Goal: Task Accomplishment & Management: Use online tool/utility

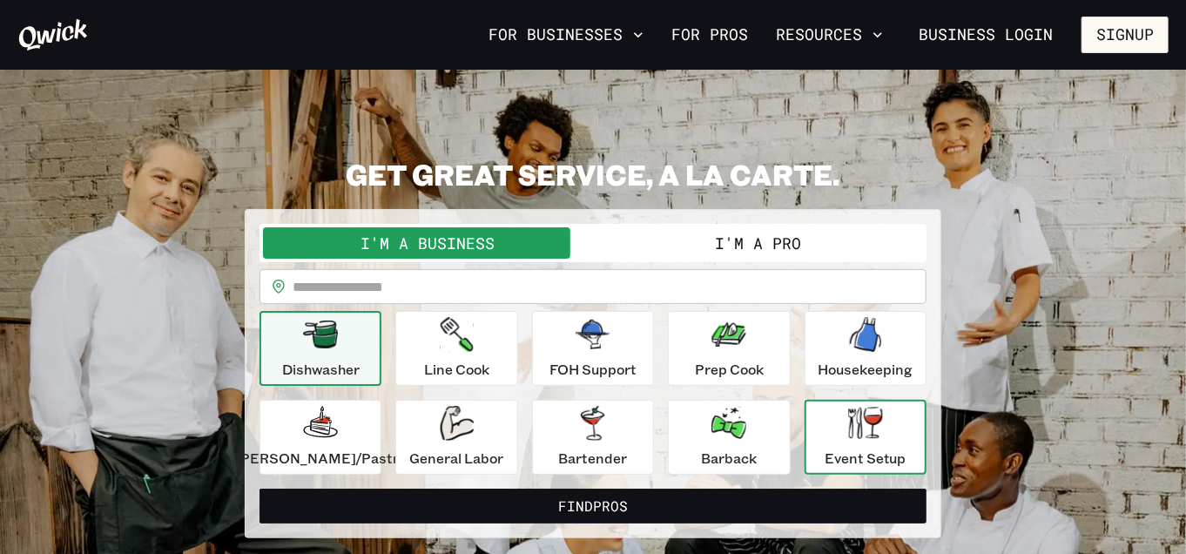
scroll to position [78, 0]
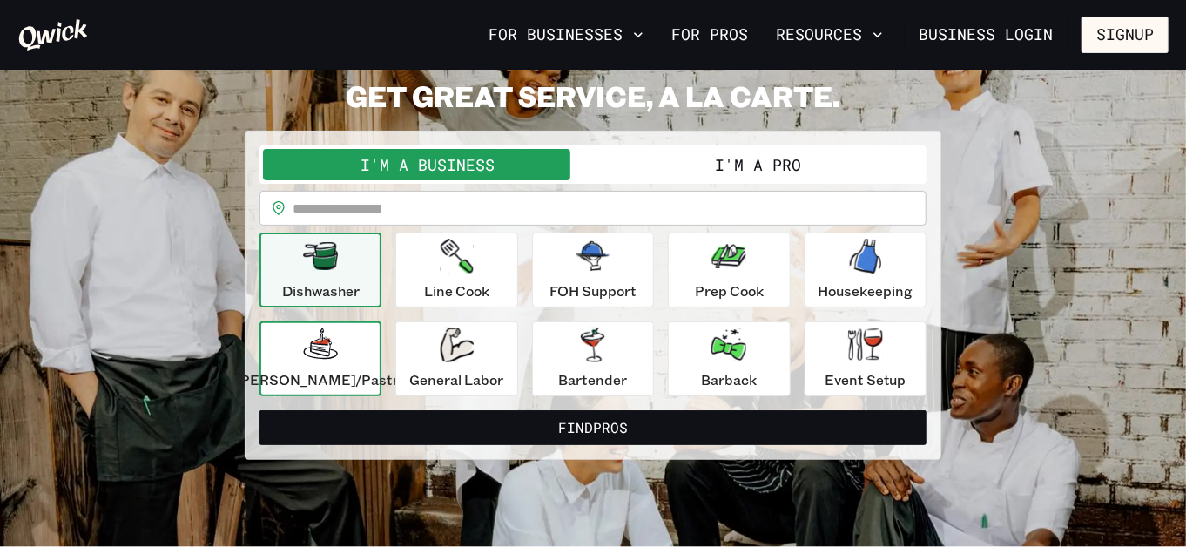
click at [315, 371] on p "[PERSON_NAME]/Pastry" at bounding box center [320, 379] width 171 height 21
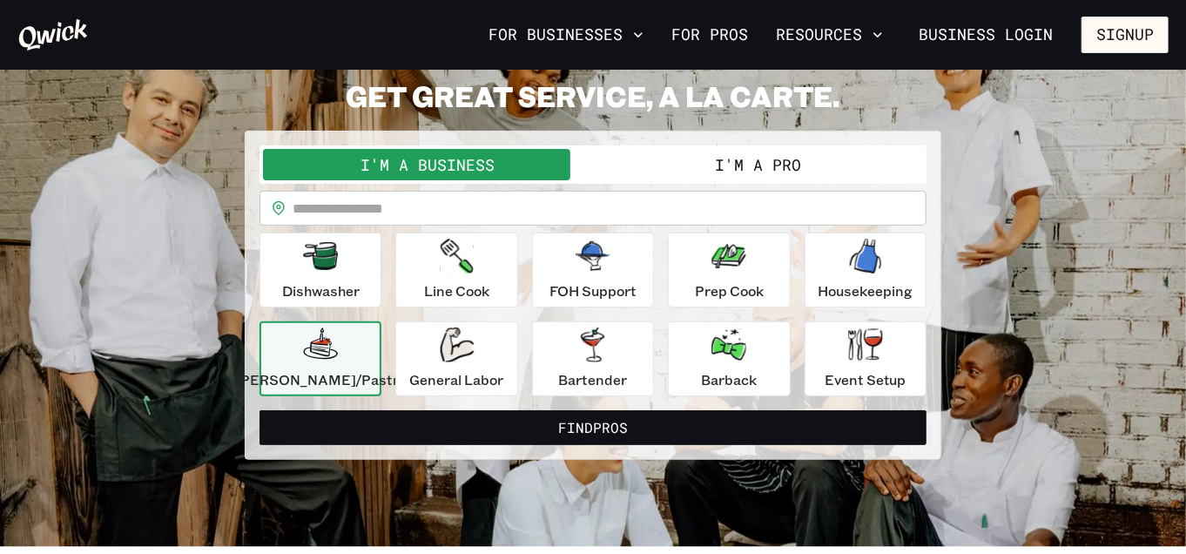
click at [729, 162] on button "I'm a Pro" at bounding box center [758, 164] width 330 height 31
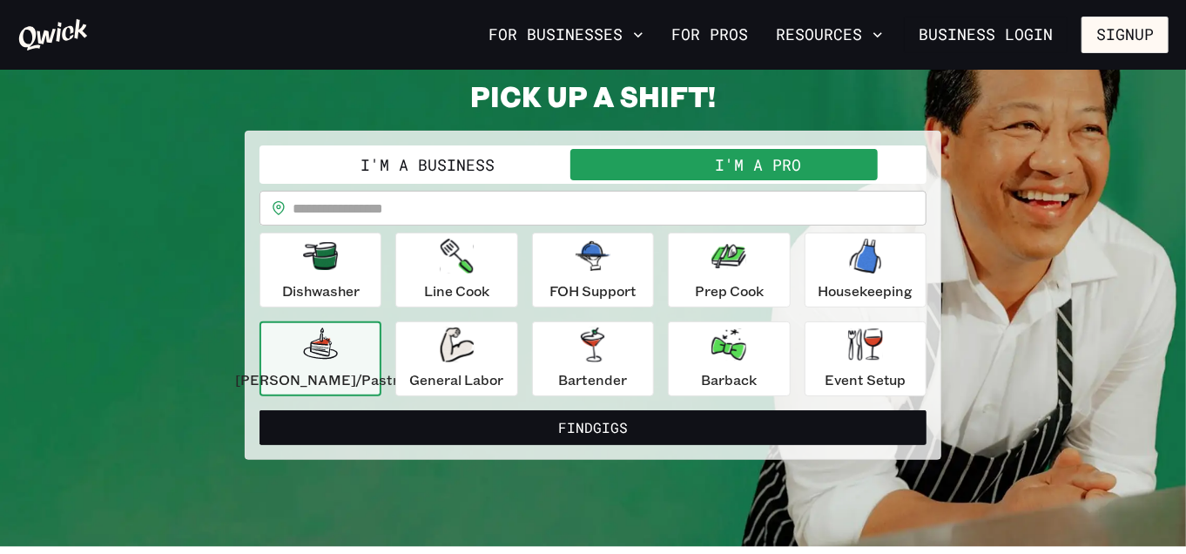
click at [349, 377] on p "[PERSON_NAME]/Pastry" at bounding box center [320, 379] width 171 height 21
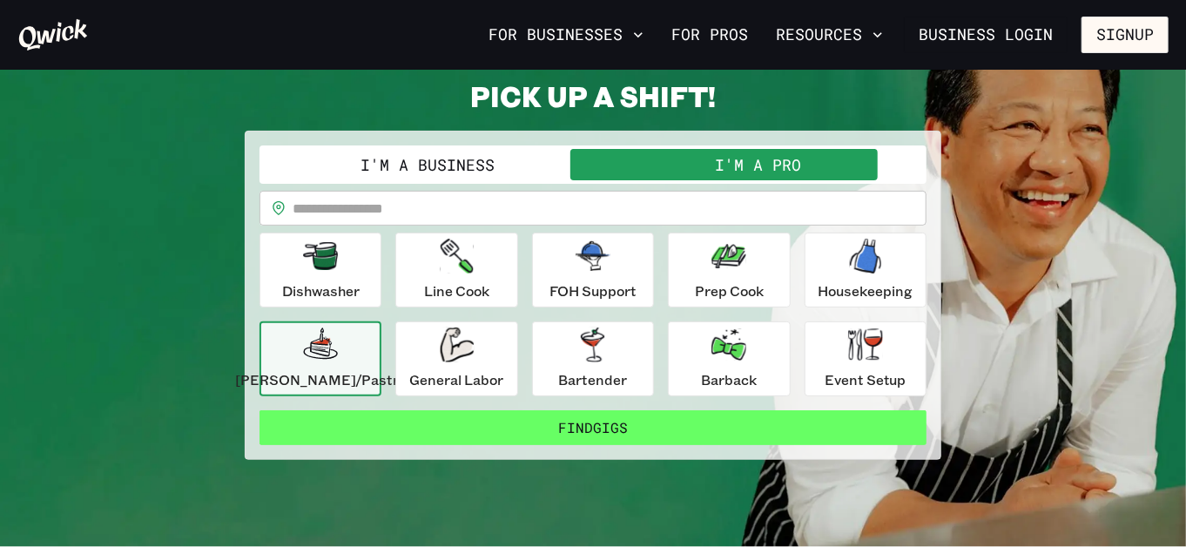
click at [616, 427] on button "Find Gigs" at bounding box center [592, 427] width 667 height 35
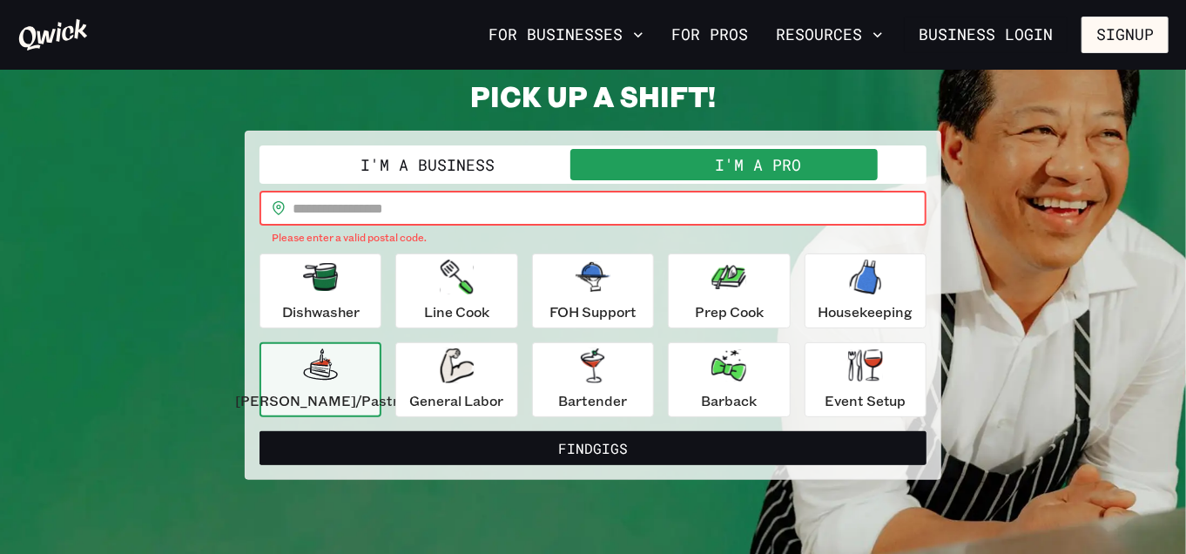
click at [464, 212] on input "text" at bounding box center [610, 208] width 634 height 35
type input "*****"
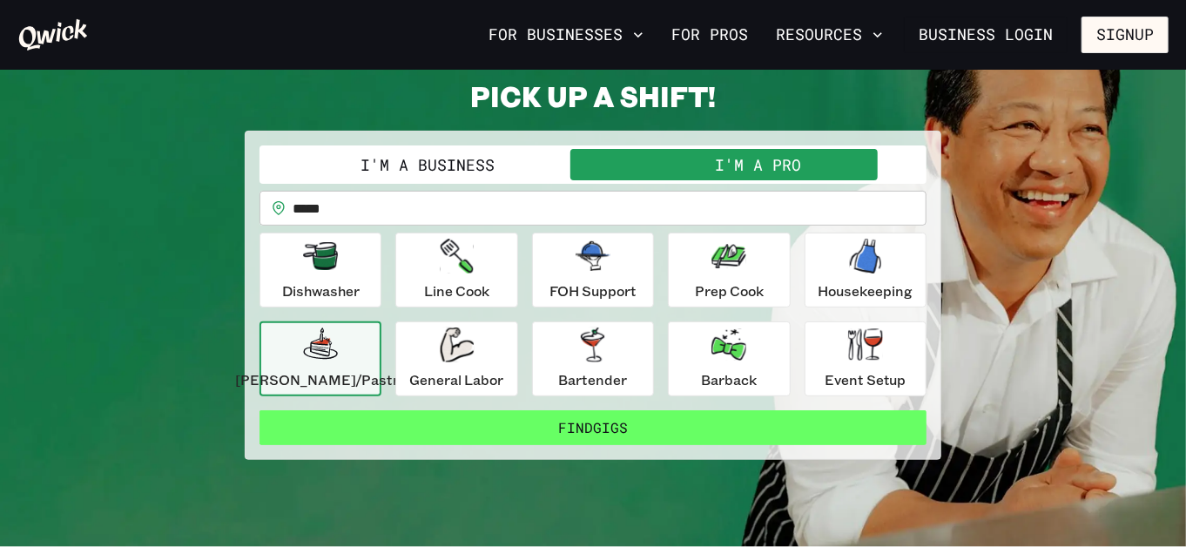
click at [617, 427] on button "Find Gigs" at bounding box center [592, 427] width 667 height 35
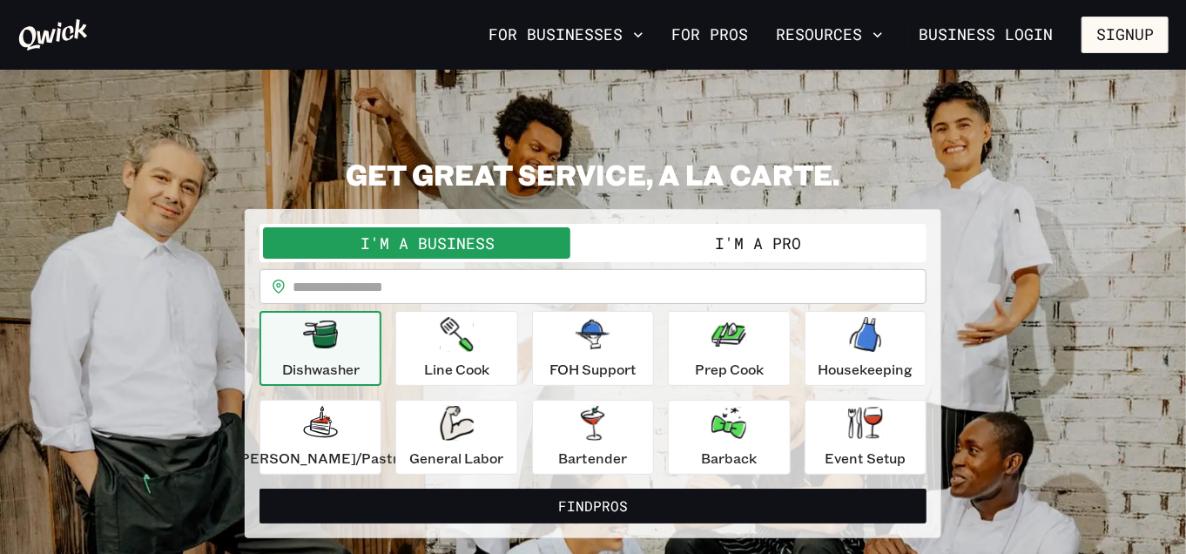
scroll to position [78, 0]
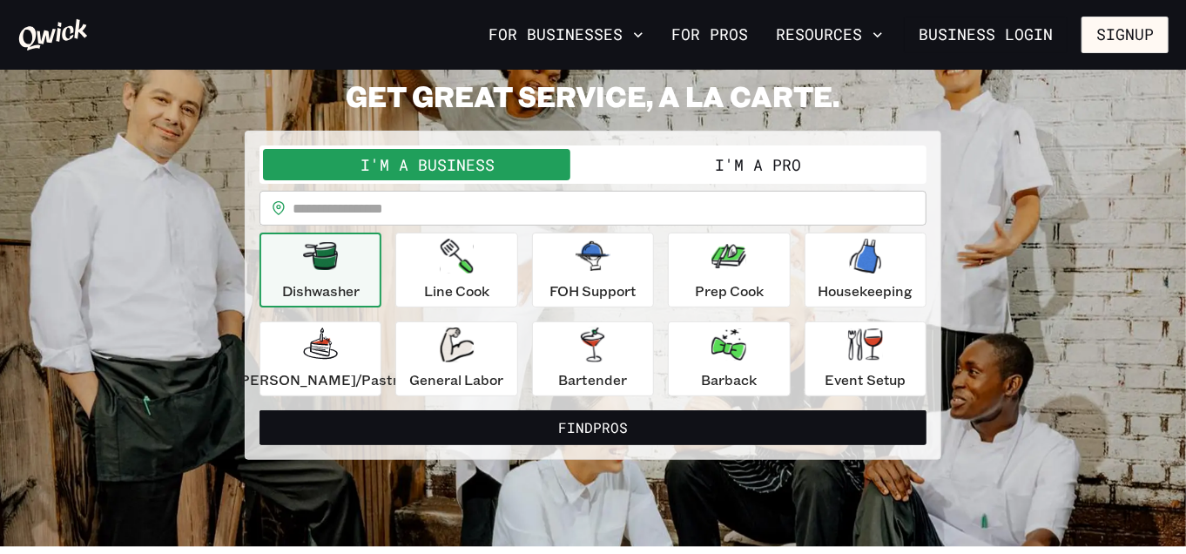
click at [479, 207] on input "text" at bounding box center [610, 208] width 634 height 35
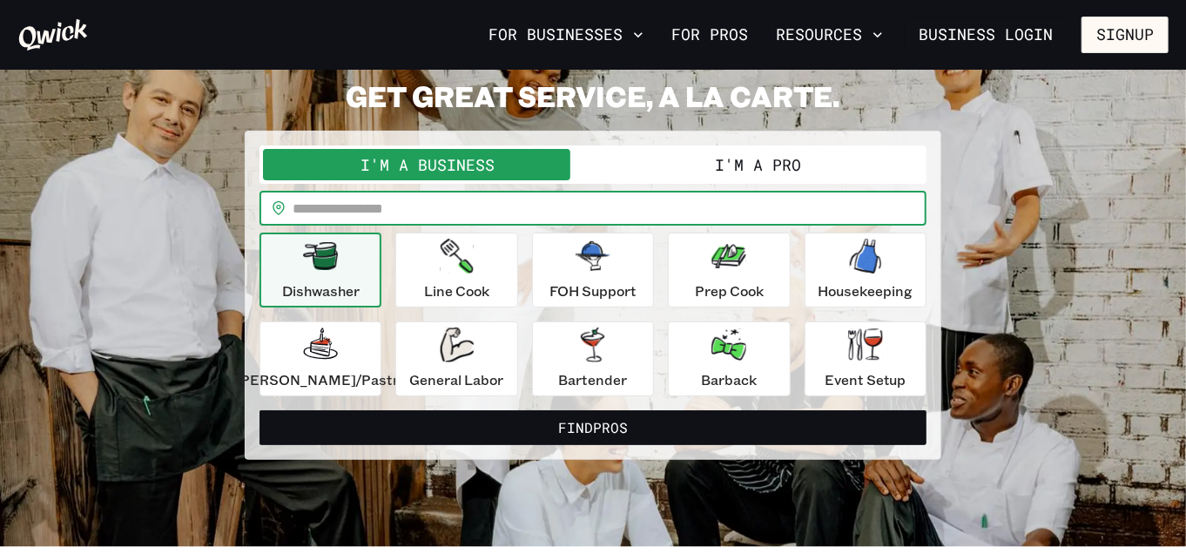
type input "*****"
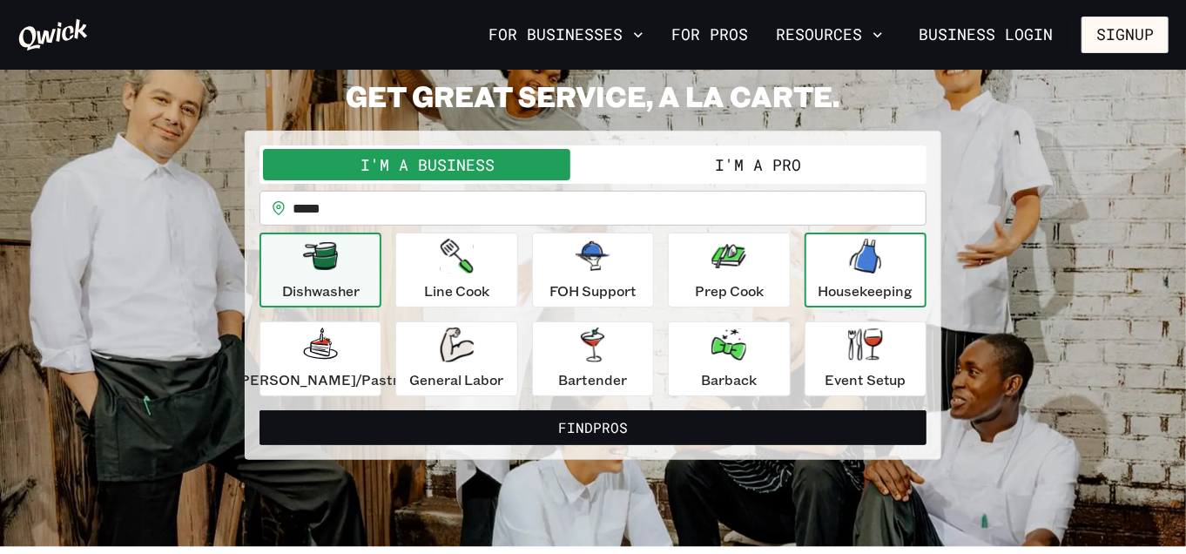
click at [826, 281] on p "Housekeeping" at bounding box center [865, 290] width 95 height 21
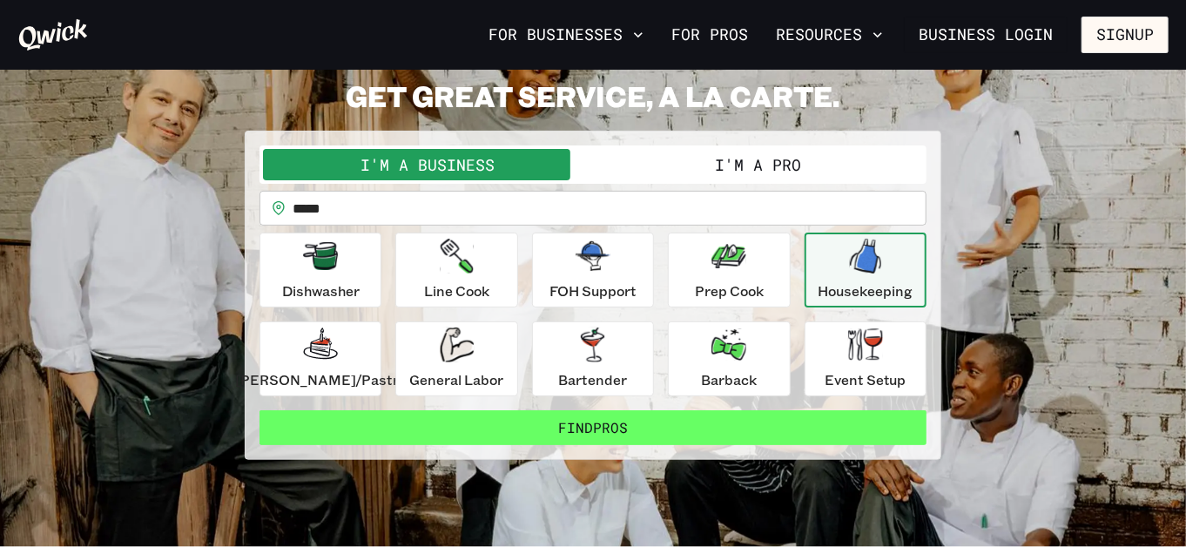
click at [579, 424] on button "Find Pros" at bounding box center [592, 427] width 667 height 35
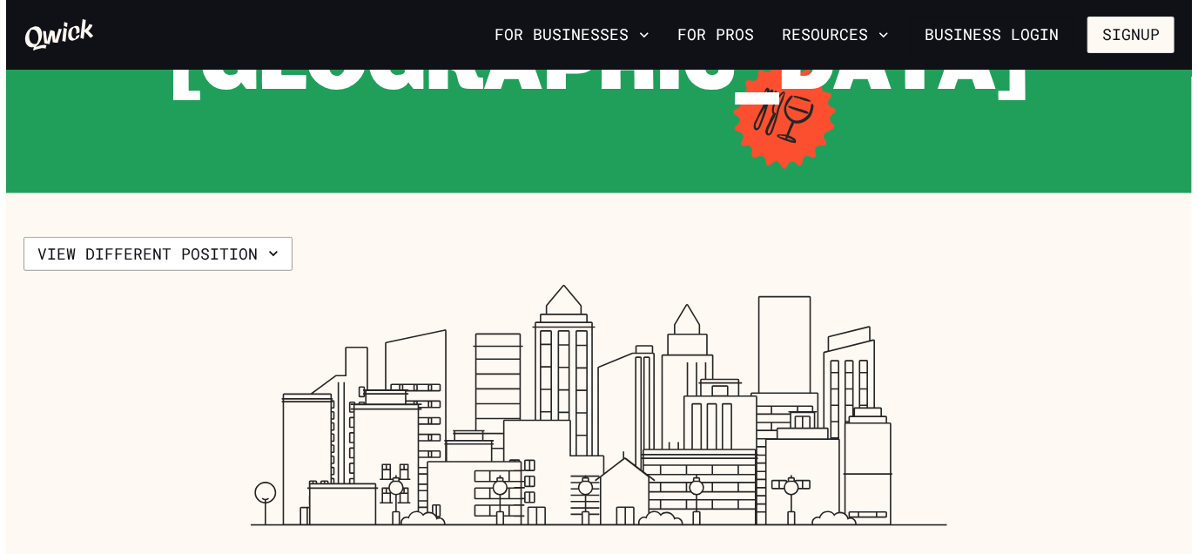
scroll to position [316, 0]
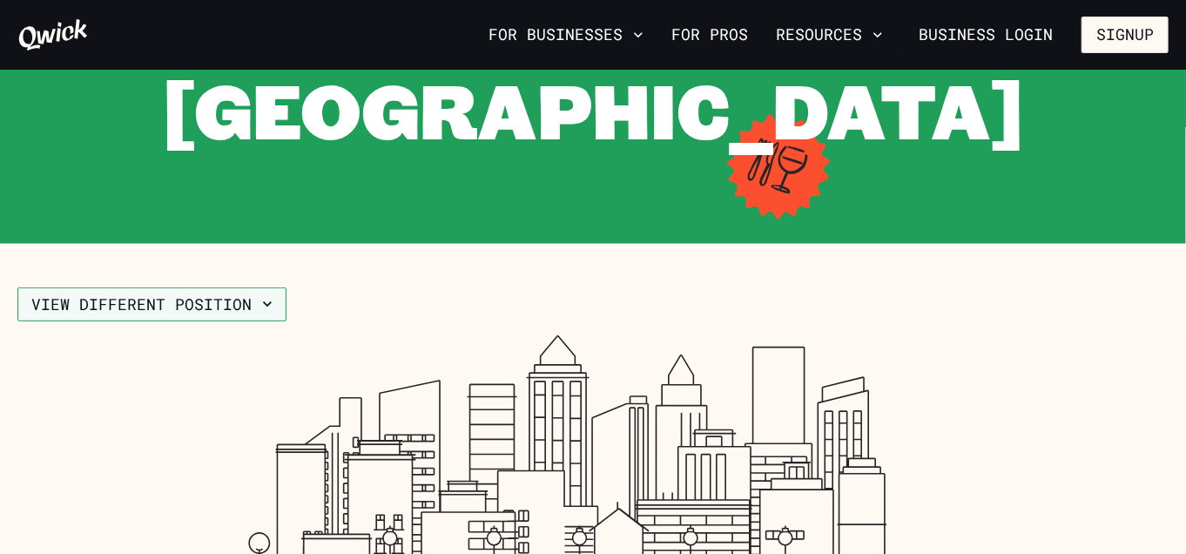
click at [264, 295] on icon "button" at bounding box center [267, 303] width 17 height 17
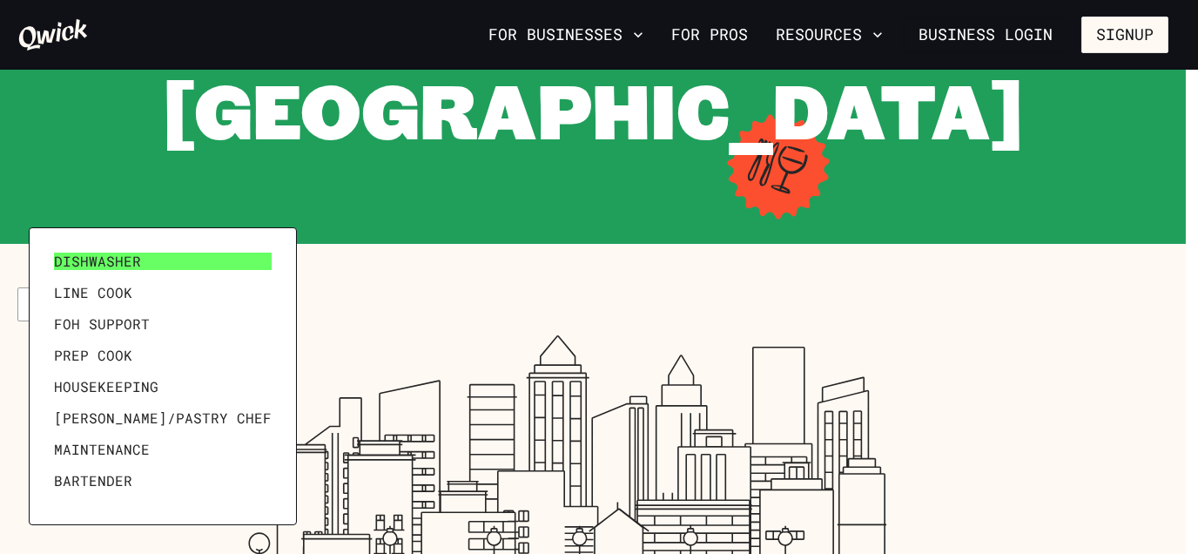
click at [156, 265] on link "Dishwasher" at bounding box center [163, 261] width 232 height 31
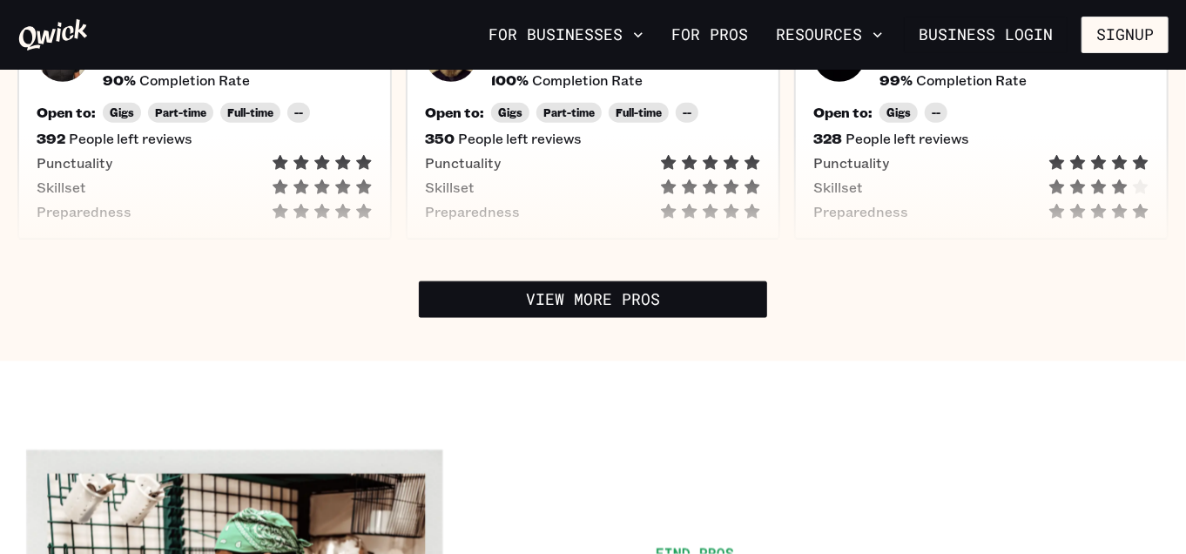
scroll to position [791, 0]
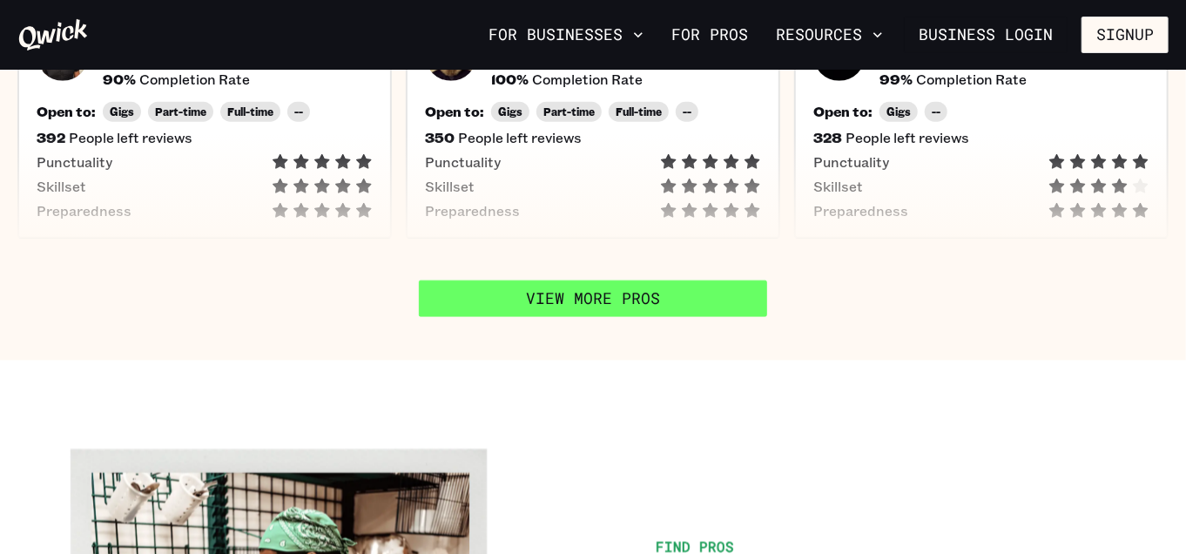
click at [660, 291] on link "View More Pros" at bounding box center [593, 298] width 348 height 37
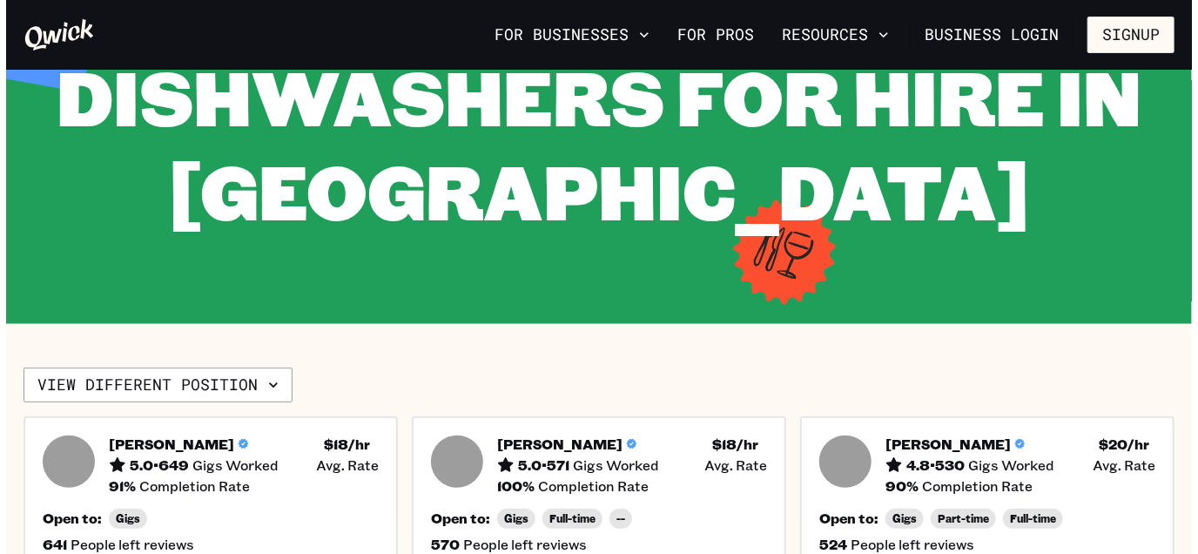
scroll to position [158, 0]
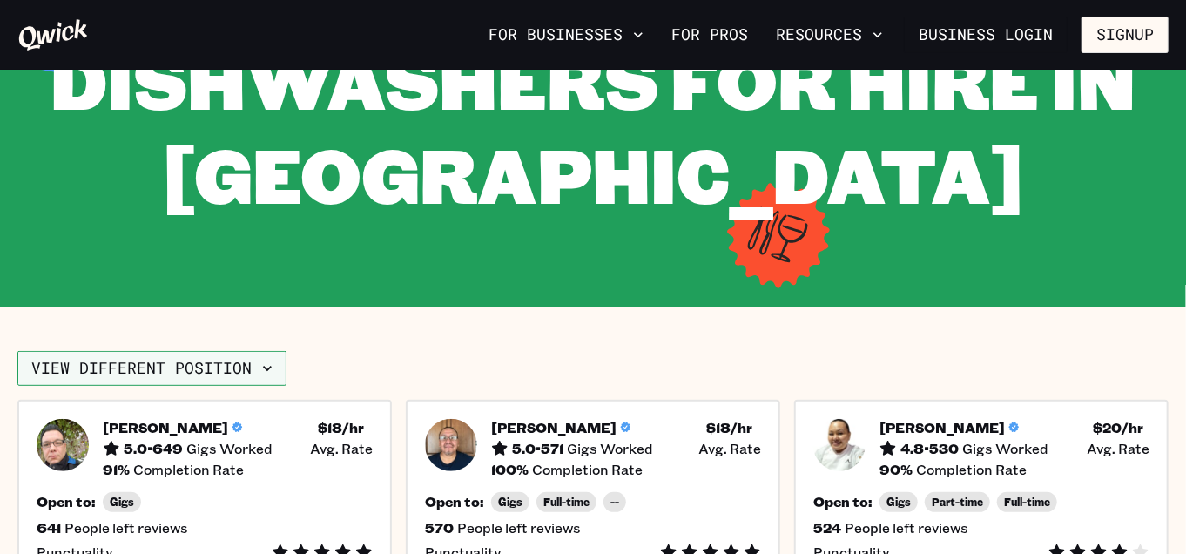
click at [266, 369] on icon "button" at bounding box center [267, 368] width 17 height 17
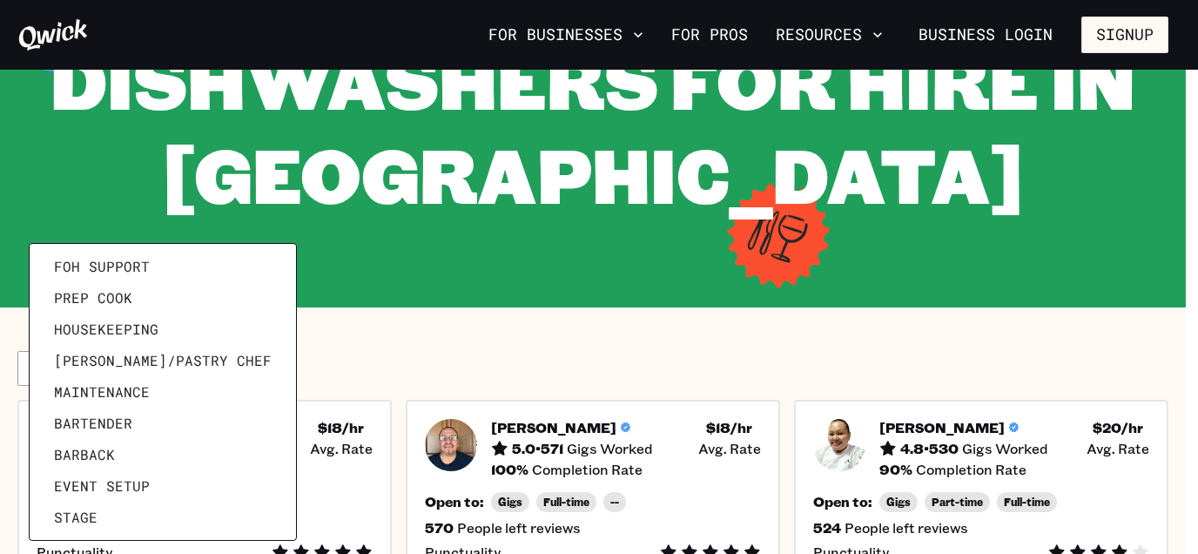
scroll to position [83, 0]
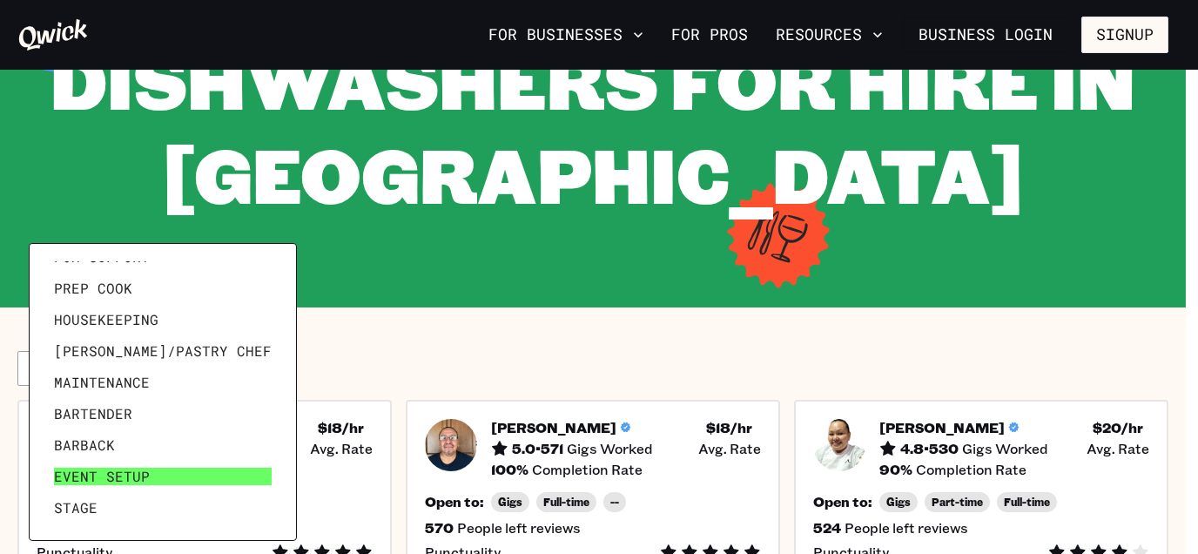
click at [120, 475] on span "Event Setup" at bounding box center [102, 476] width 96 height 17
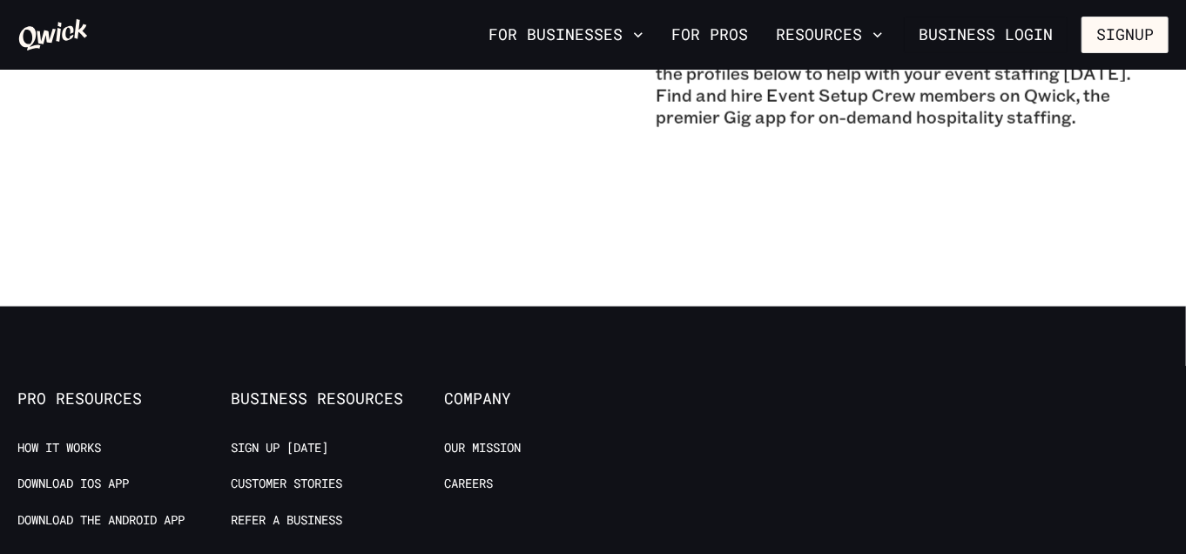
scroll to position [1661, 0]
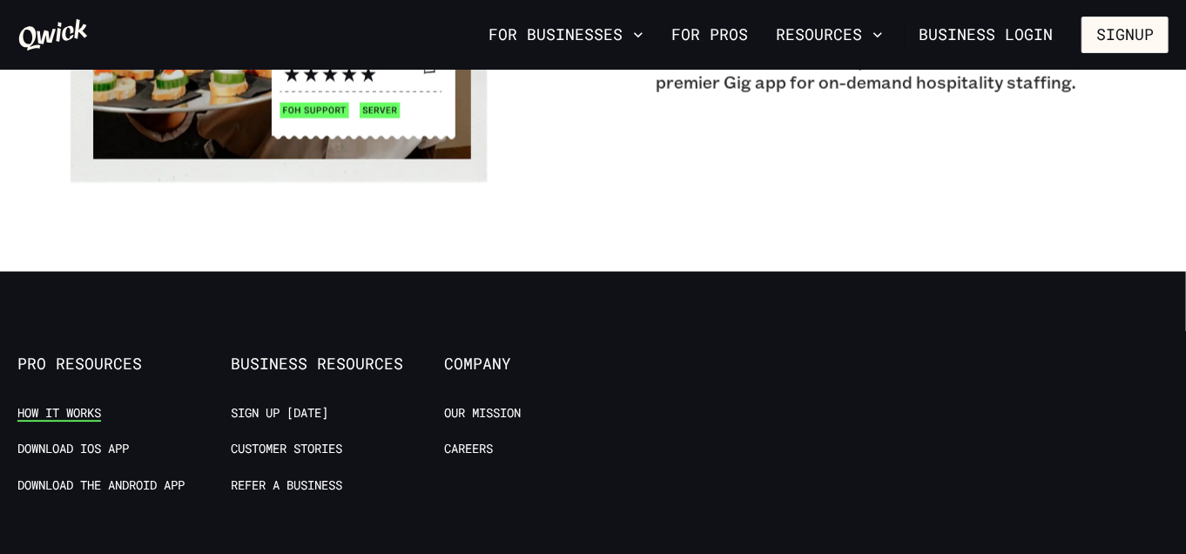
click at [62, 405] on link "How it Works" at bounding box center [59, 413] width 84 height 17
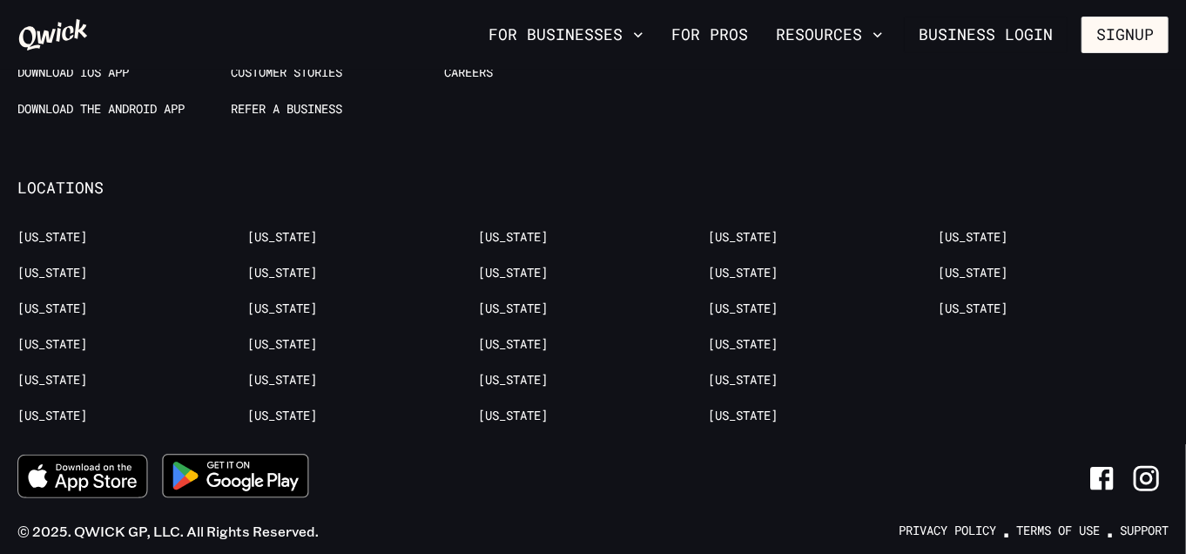
scroll to position [3543, 0]
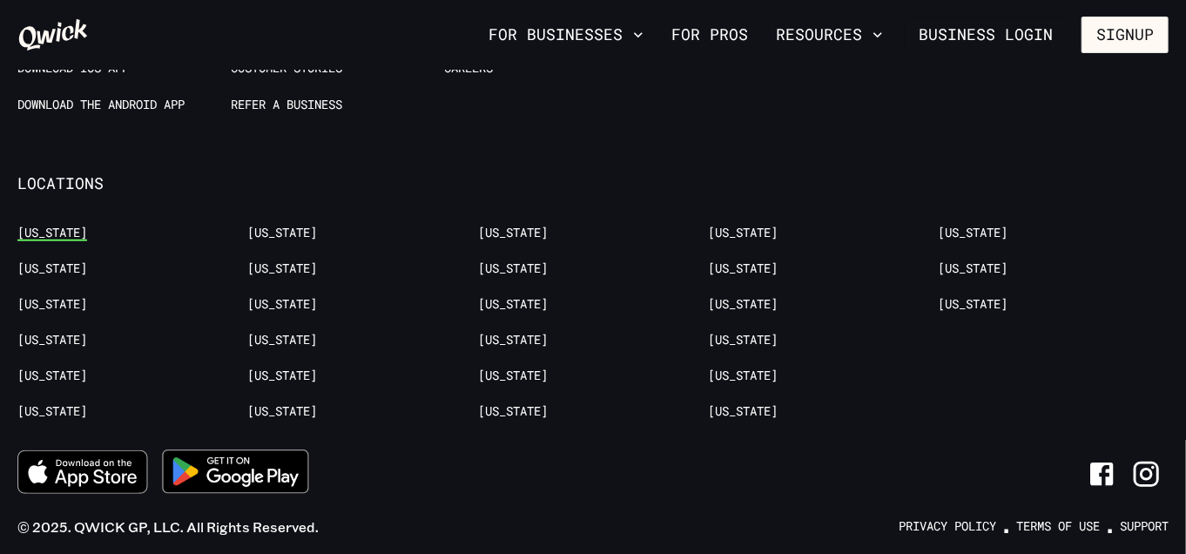
click at [41, 225] on link "[US_STATE]" at bounding box center [52, 233] width 70 height 17
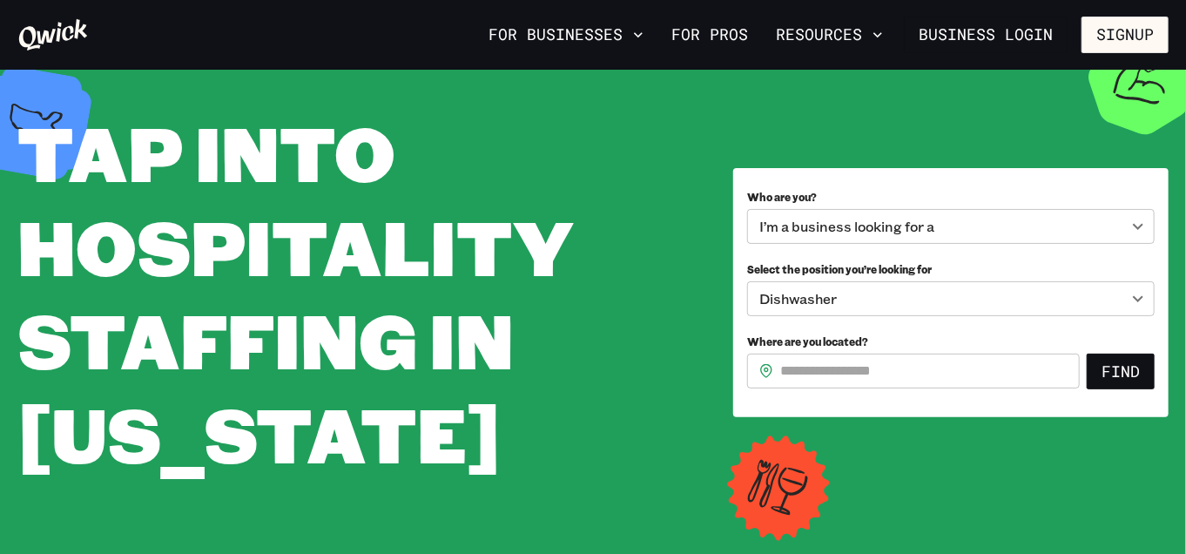
scroll to position [78, 0]
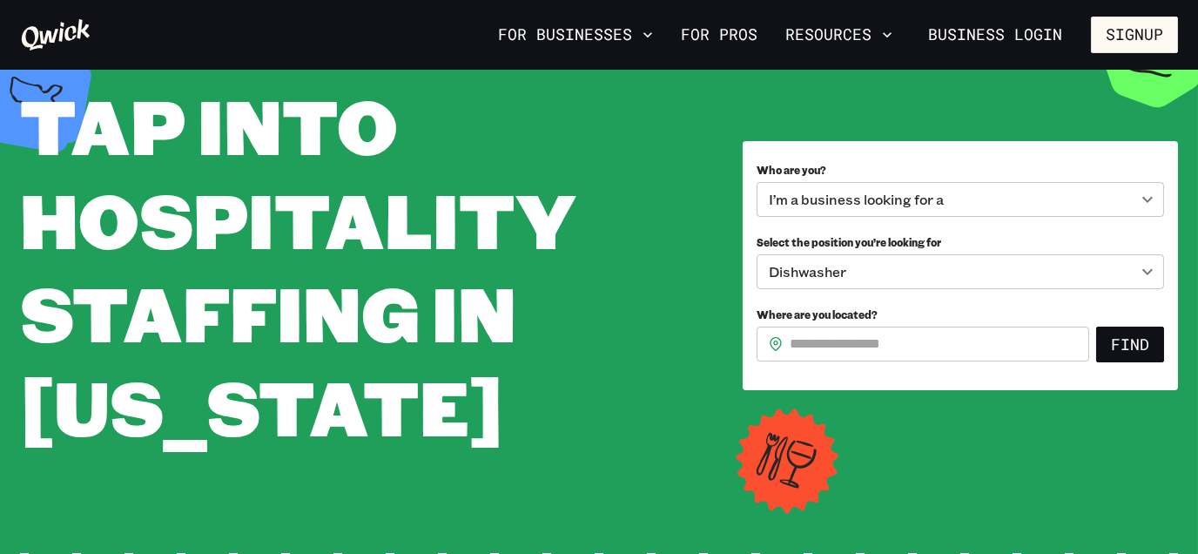
click at [1141, 205] on body "**********" at bounding box center [599, 199] width 1198 height 554
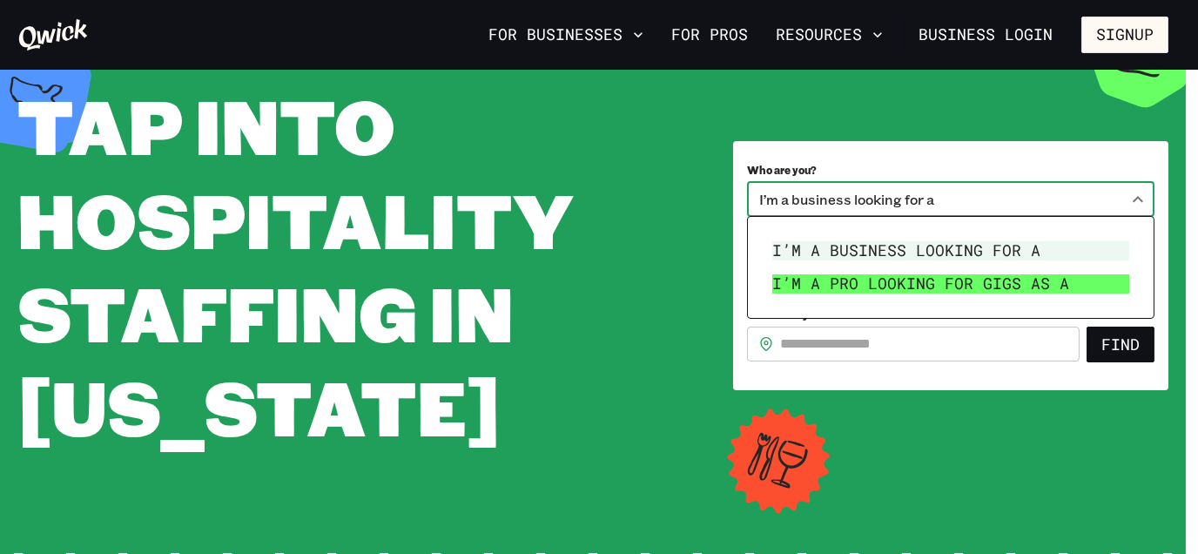
click at [1008, 281] on li "I’m a pro looking for Gigs as a" at bounding box center [950, 283] width 371 height 33
type input "***"
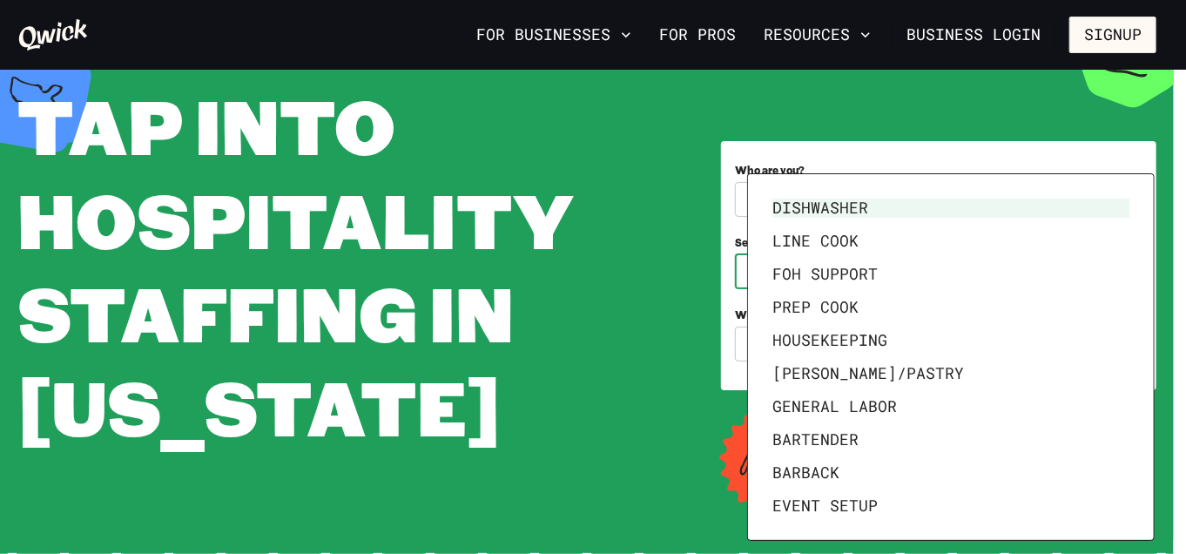
click at [1141, 271] on body "**********" at bounding box center [593, 199] width 1186 height 554
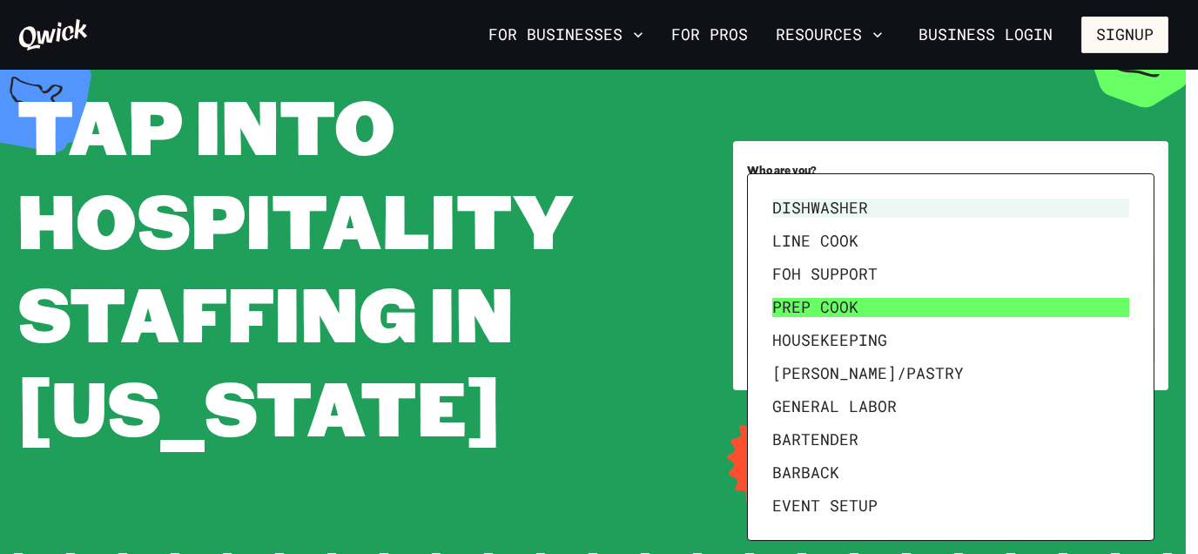
click at [828, 312] on li "Prep Cook" at bounding box center [950, 307] width 371 height 33
type input "*********"
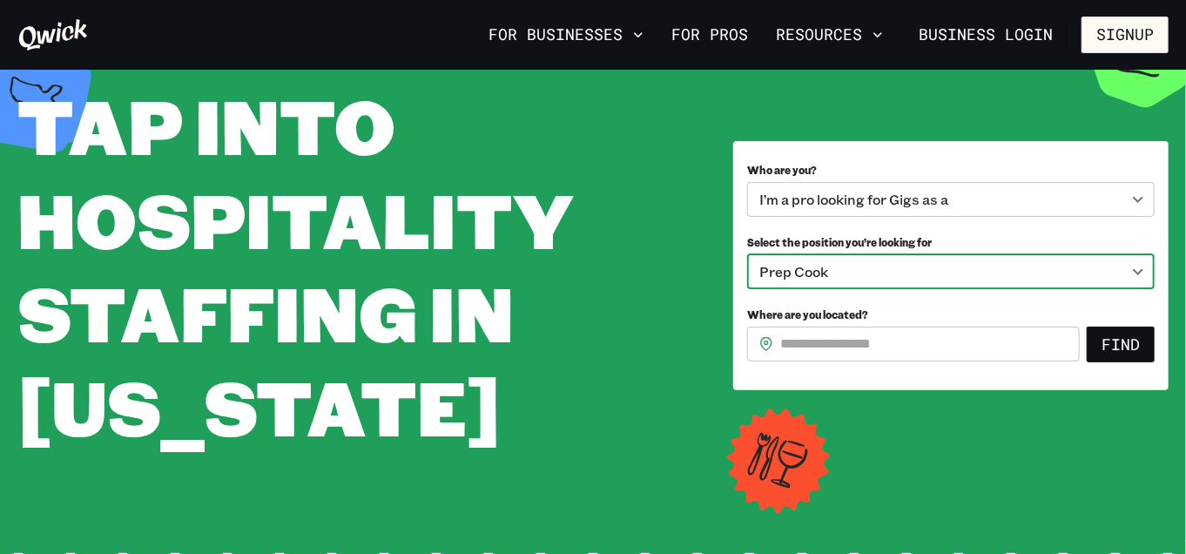
click at [935, 344] on input "Where are you located?" at bounding box center [929, 343] width 299 height 35
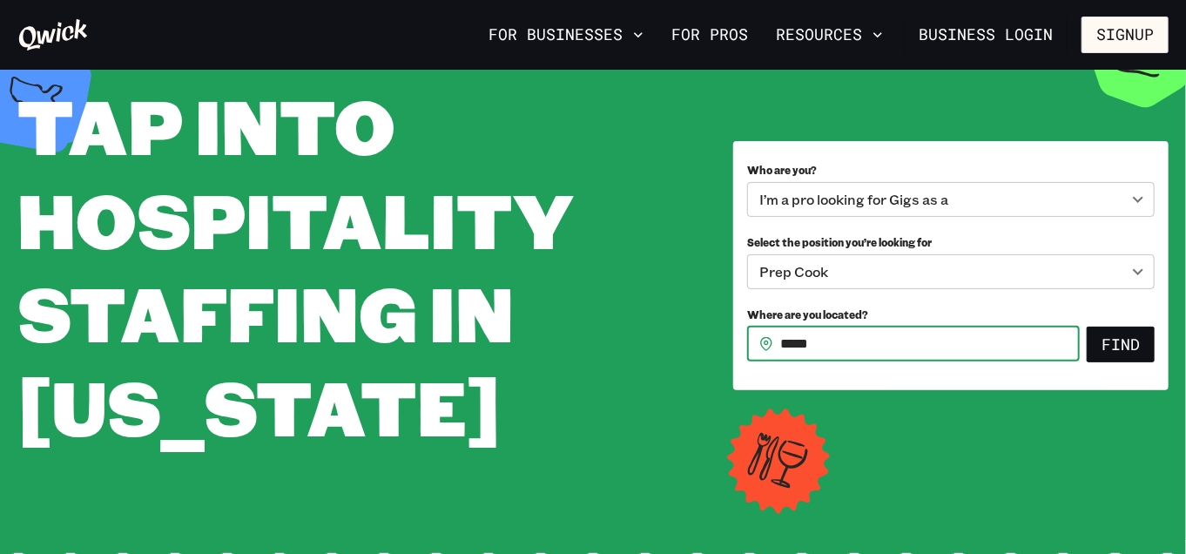
type input "*****"
click at [1087, 326] on button "Find" at bounding box center [1121, 344] width 68 height 37
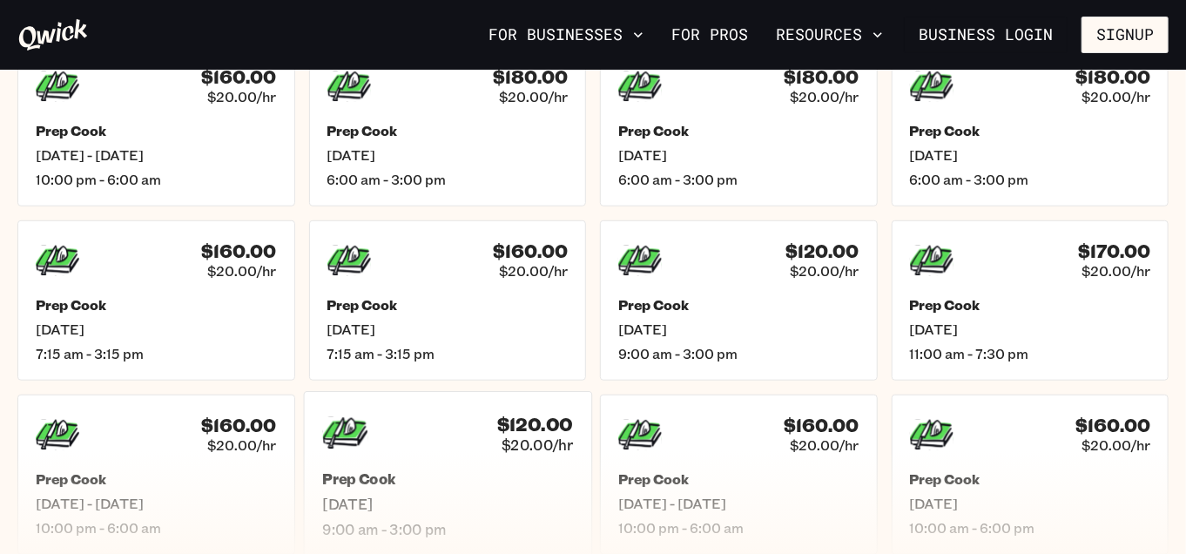
scroll to position [474, 0]
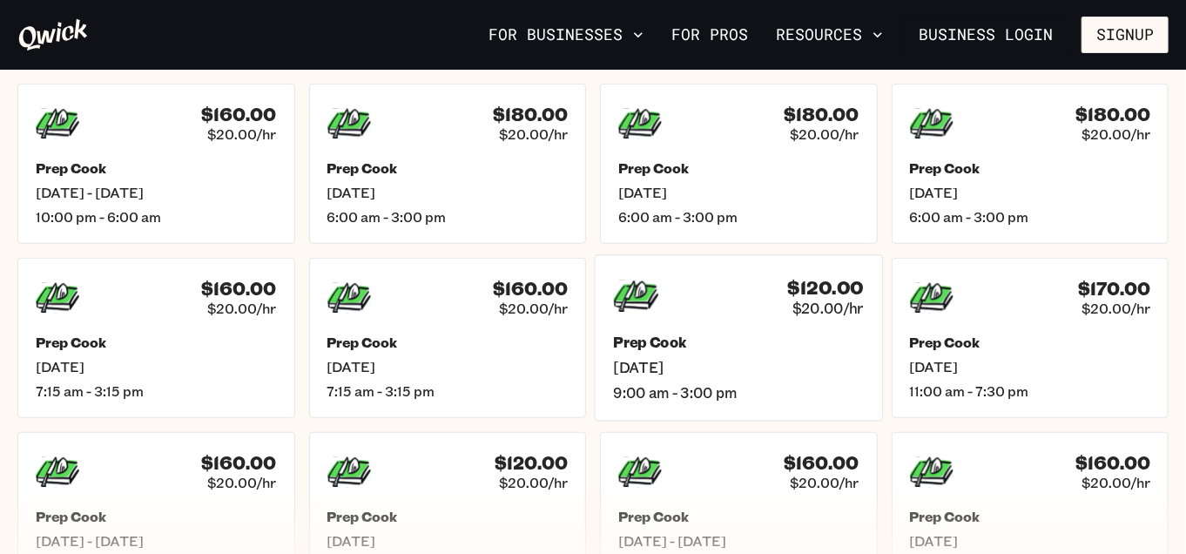
click at [690, 359] on span "Fri, Oct 3" at bounding box center [738, 368] width 251 height 18
